Goal: Find specific page/section: Find specific page/section

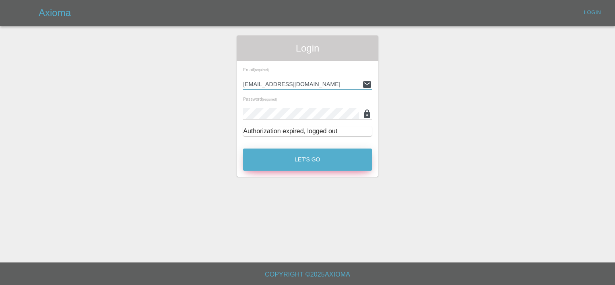
click at [305, 155] on button "Let's Go" at bounding box center [307, 159] width 129 height 22
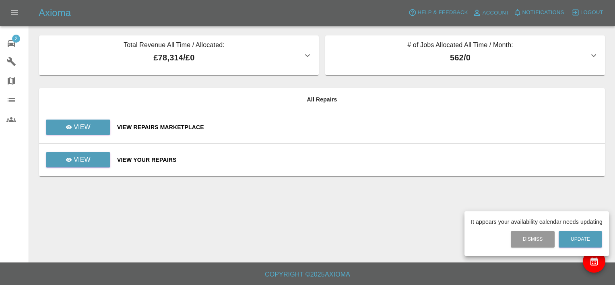
click at [97, 123] on div at bounding box center [307, 142] width 615 height 285
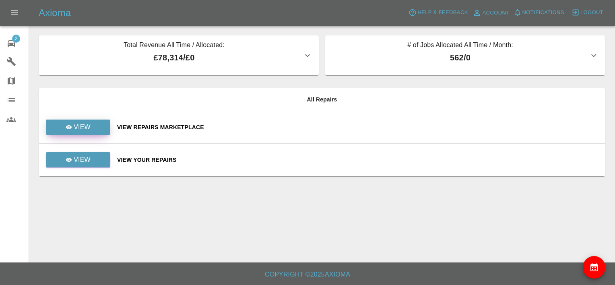
click at [97, 124] on link "View" at bounding box center [78, 126] width 64 height 15
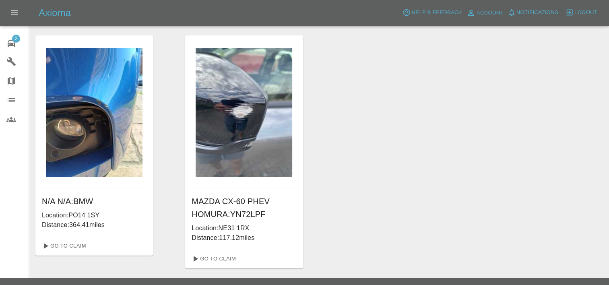
click at [14, 41] on span "2" at bounding box center [16, 39] width 8 height 8
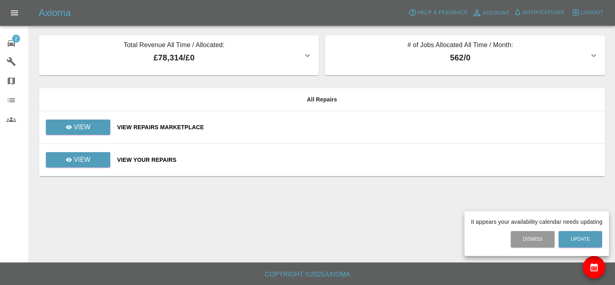
click at [89, 161] on div at bounding box center [307, 142] width 615 height 285
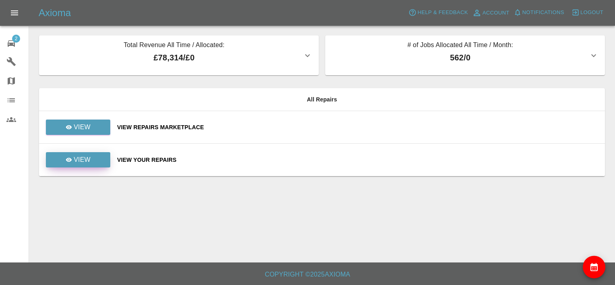
click at [97, 161] on link "View" at bounding box center [78, 159] width 64 height 15
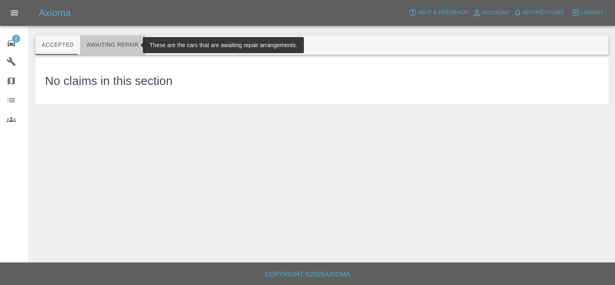
click at [119, 43] on button "Awaiting Repair" at bounding box center [112, 44] width 65 height 19
